Goal: Use online tool/utility: Utilize a website feature to perform a specific function

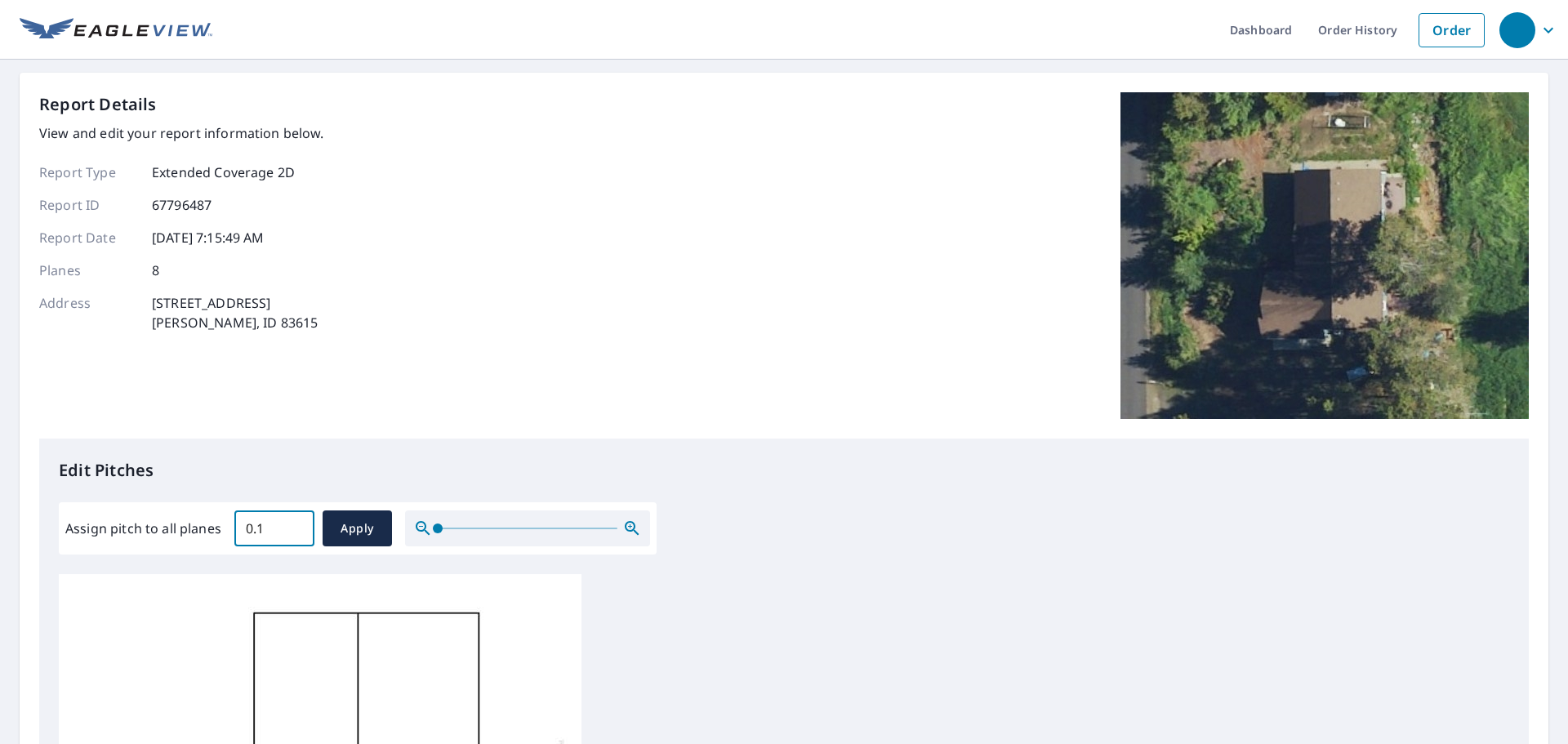
click at [294, 525] on input "0.1" at bounding box center [274, 528] width 80 height 46
click at [294, 525] on input "0.2" at bounding box center [274, 528] width 80 height 46
drag, startPoint x: 267, startPoint y: 526, endPoint x: 223, endPoint y: 528, distance: 44.0
click at [223, 528] on div "Assign pitch to all planes 0.2 ​ Apply" at bounding box center [357, 528] width 585 height 36
type input "8"
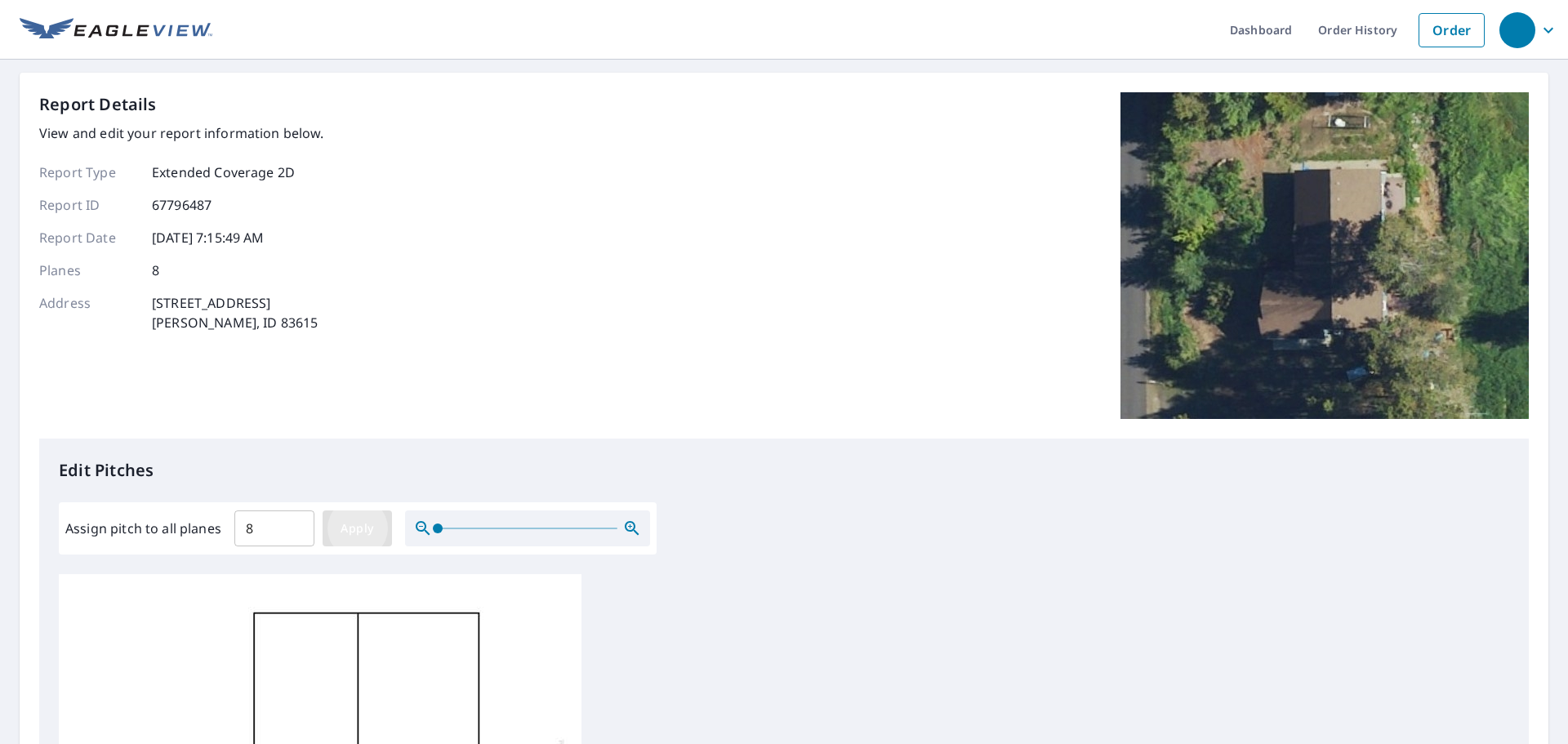
click at [346, 530] on span "Apply" at bounding box center [357, 528] width 43 height 21
type input "8"
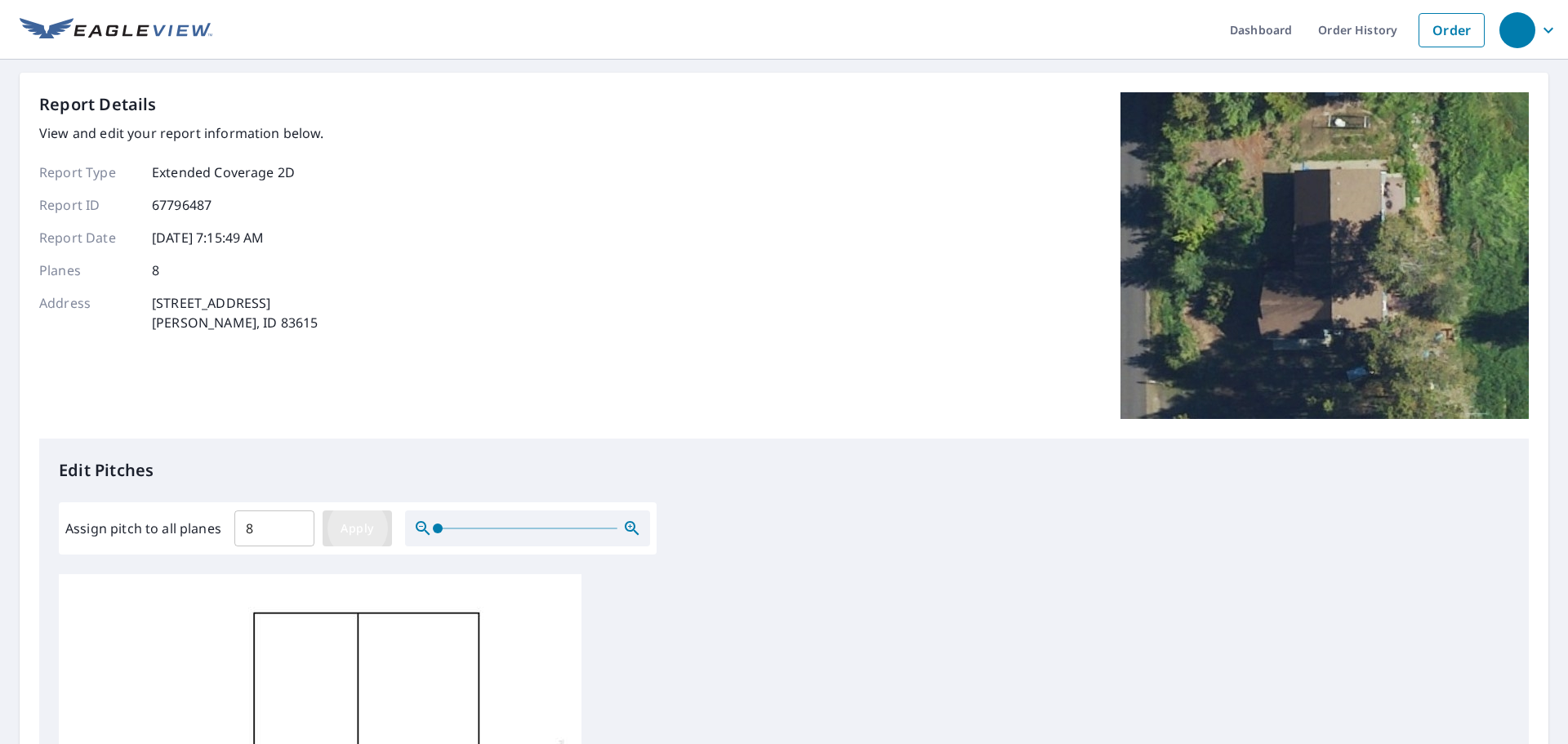
type input "8"
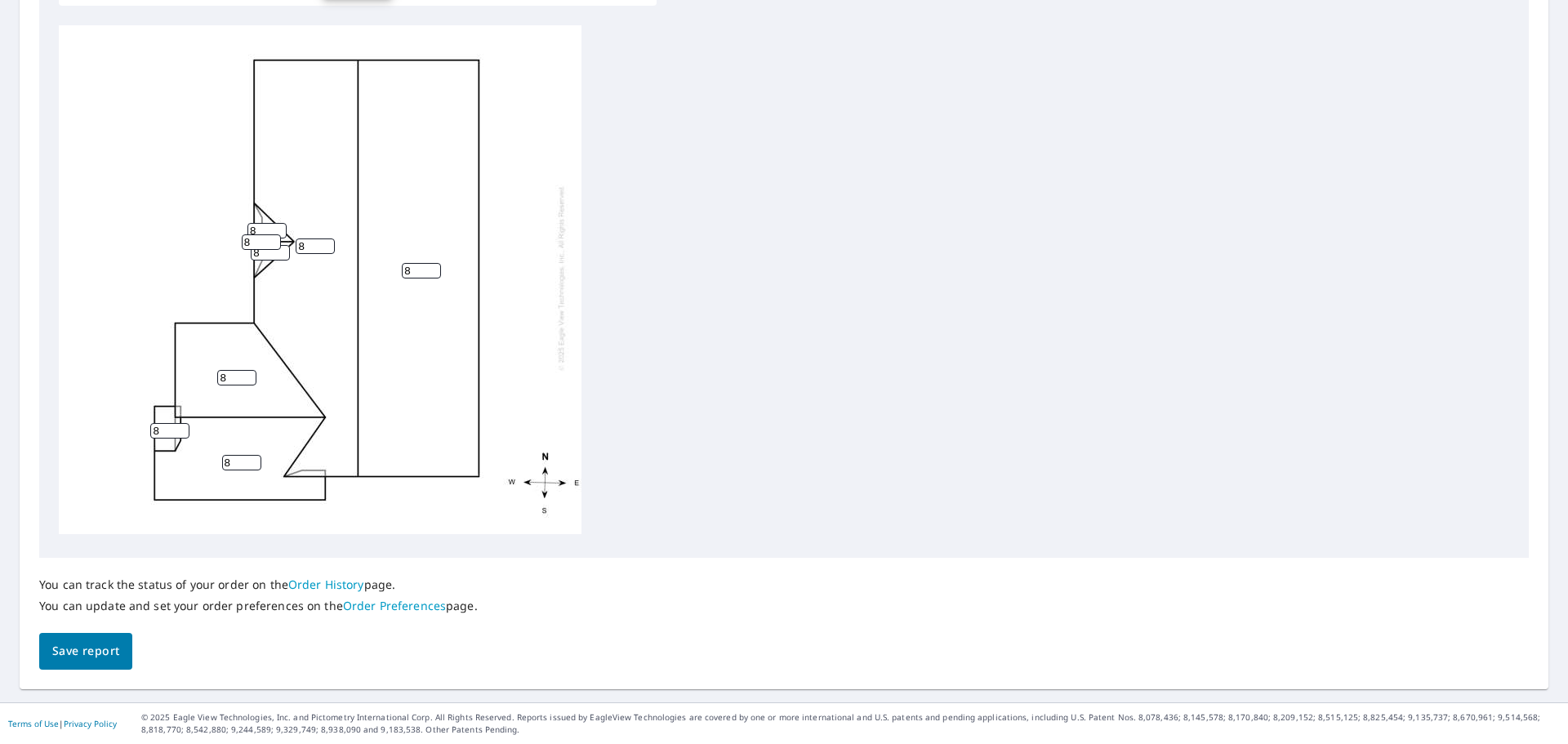
scroll to position [16, 0]
click at [66, 644] on span "Save report" at bounding box center [85, 651] width 67 height 21
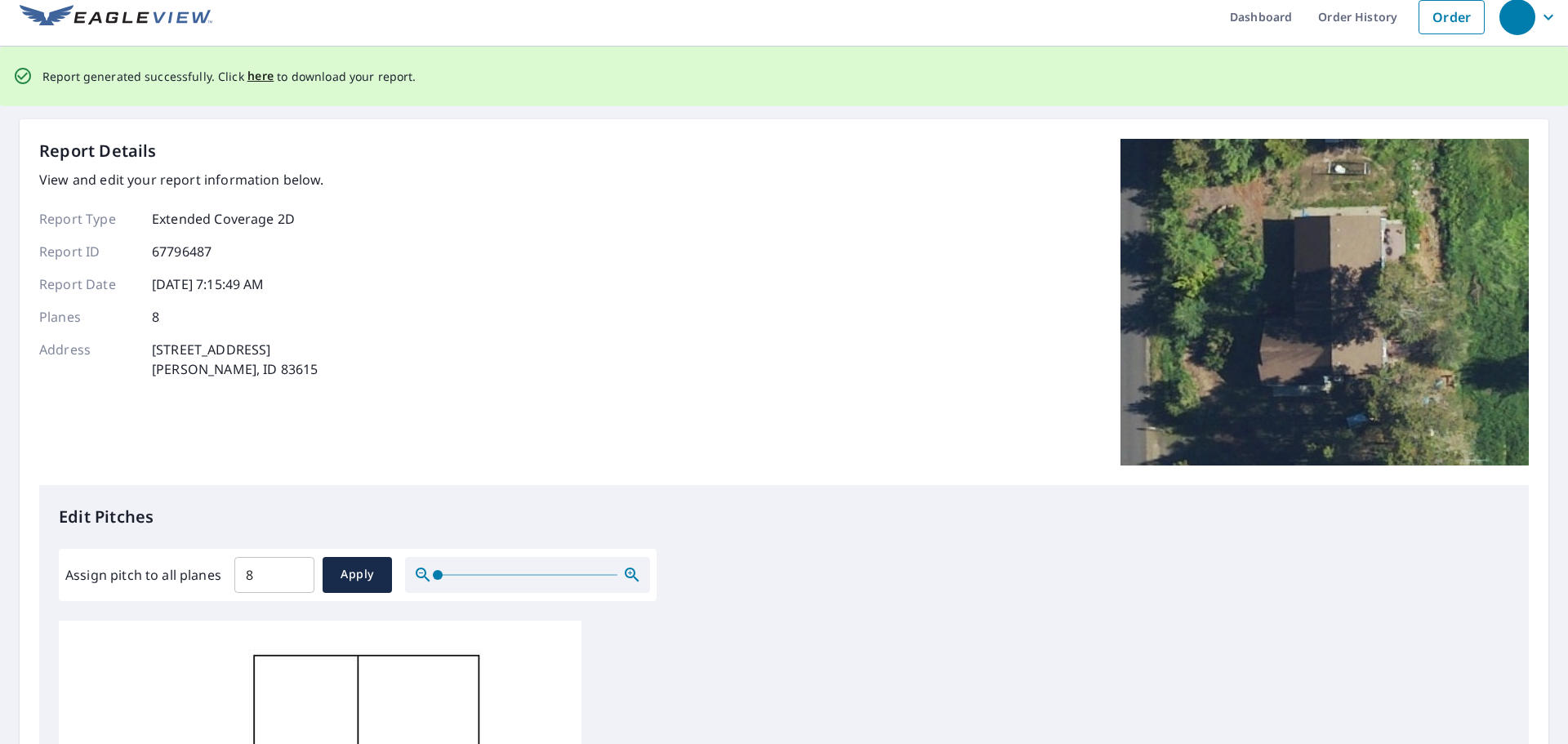
scroll to position [0, 0]
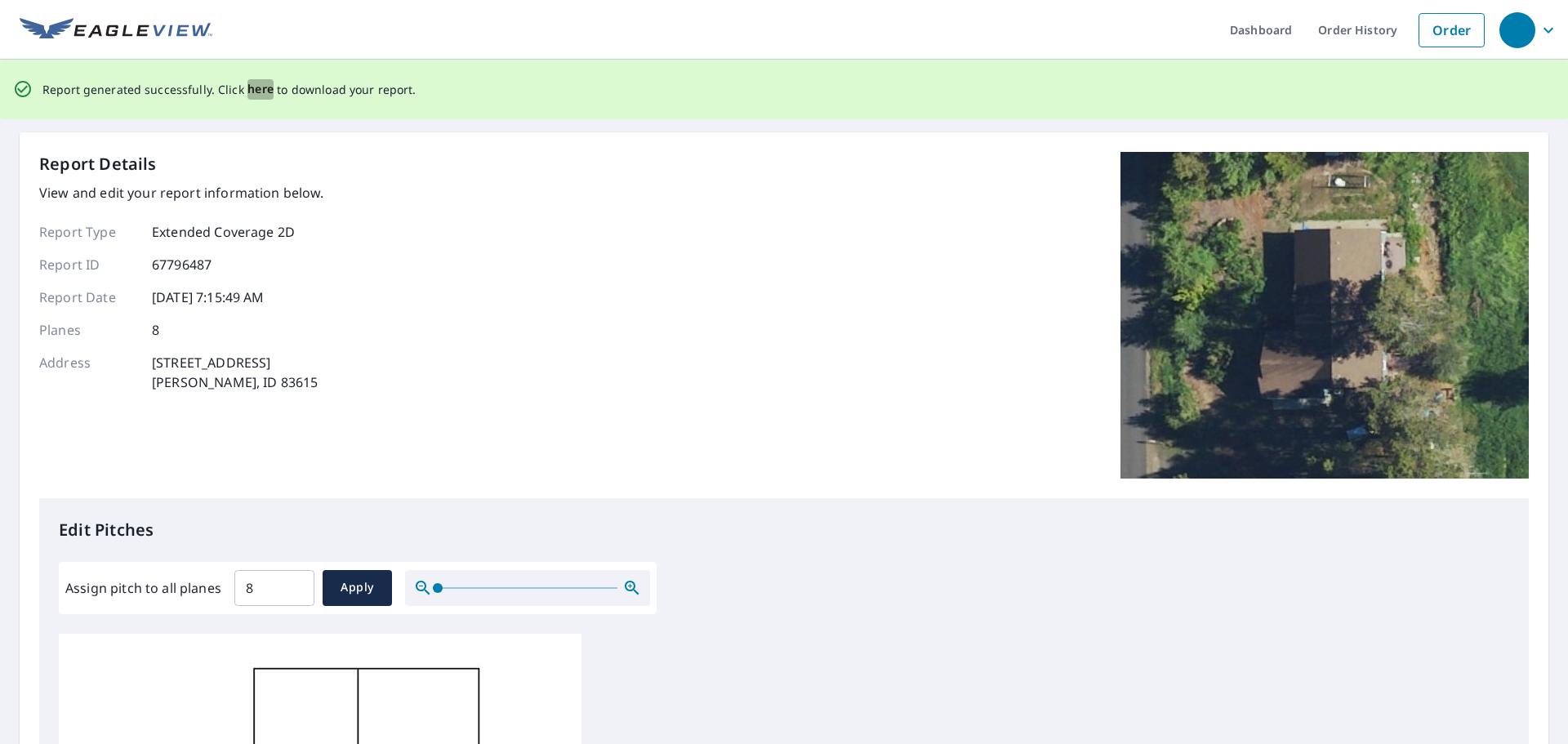
click at [253, 89] on span "here" at bounding box center [261, 89] width 27 height 21
